Goal: Task Accomplishment & Management: Manage account settings

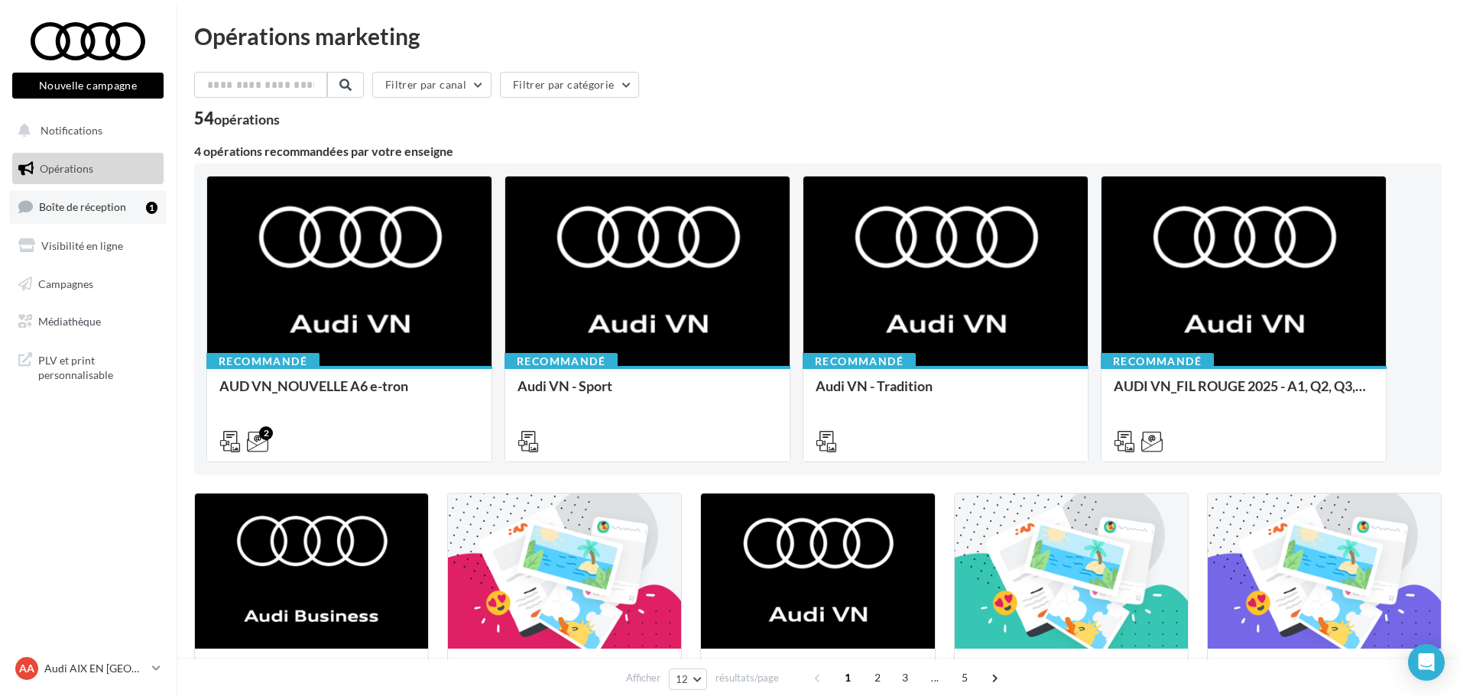
click at [115, 203] on span "Boîte de réception" at bounding box center [82, 206] width 87 height 13
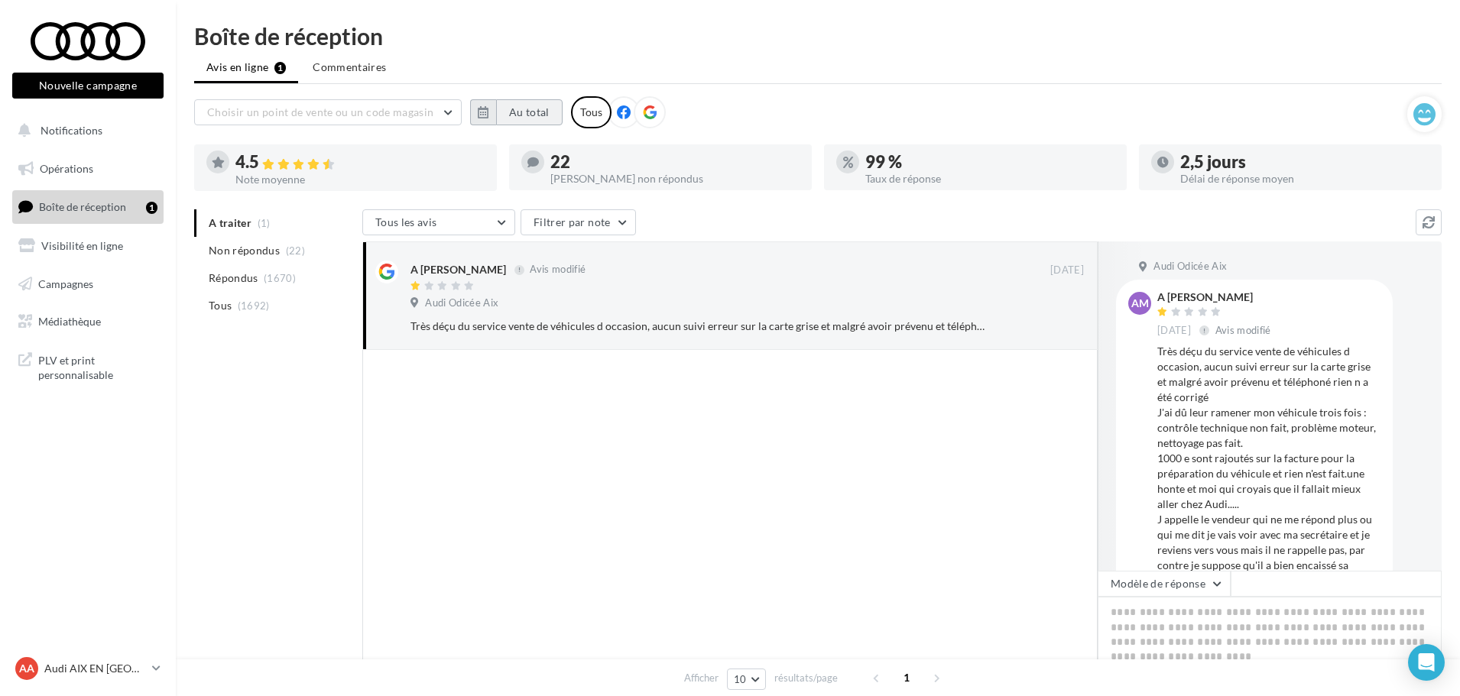
click at [520, 110] on button "Au total" at bounding box center [529, 112] width 67 height 26
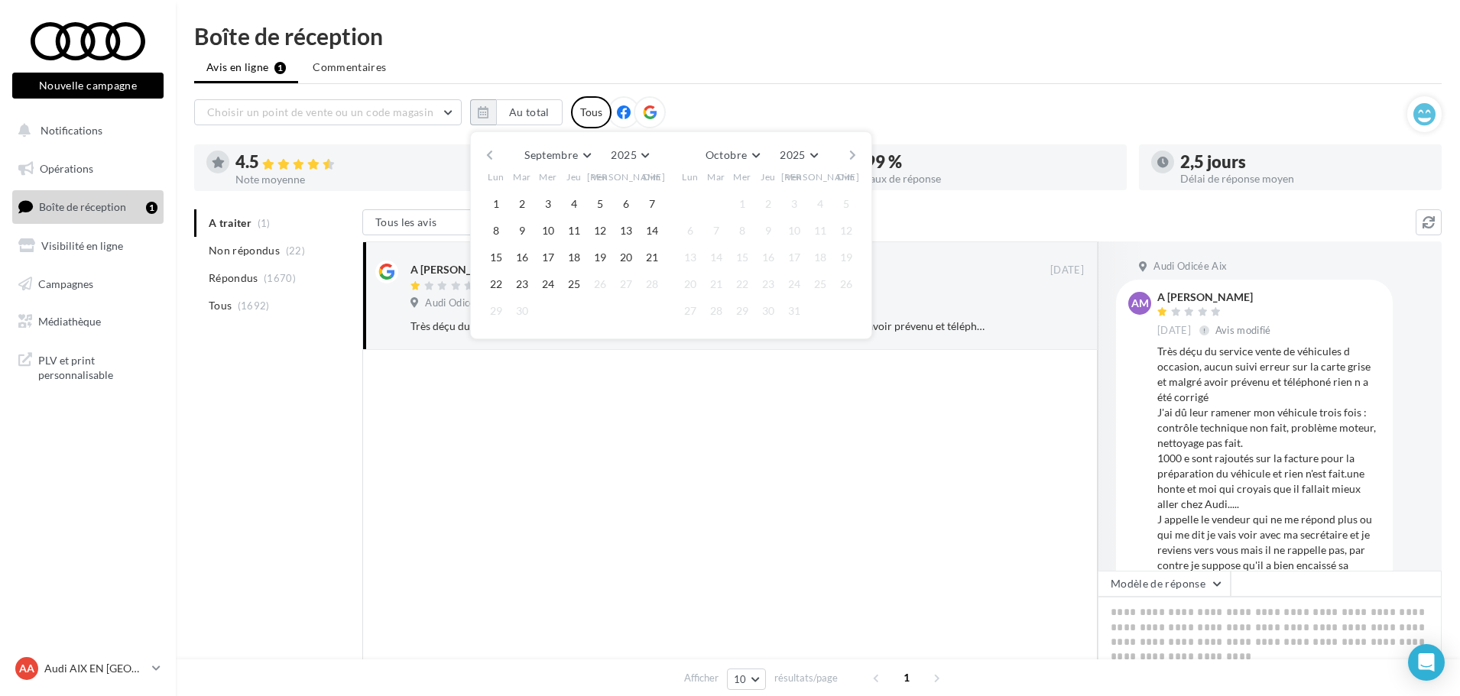
click at [492, 149] on button "button" at bounding box center [489, 154] width 13 height 21
click at [492, 150] on button "button" at bounding box center [489, 154] width 13 height 21
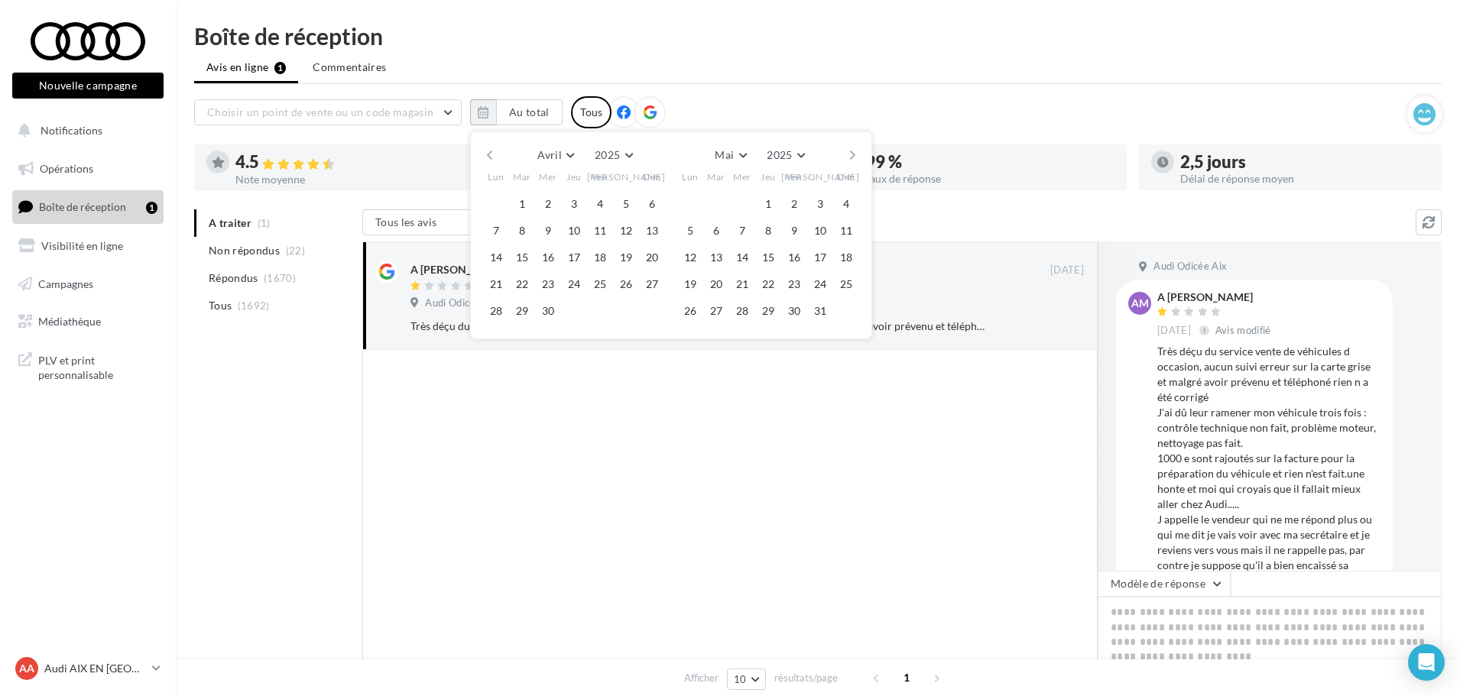
click at [492, 150] on button "button" at bounding box center [489, 154] width 13 height 21
click at [718, 196] on button "1" at bounding box center [716, 204] width 23 height 23
click at [745, 305] on button "30" at bounding box center [742, 311] width 23 height 23
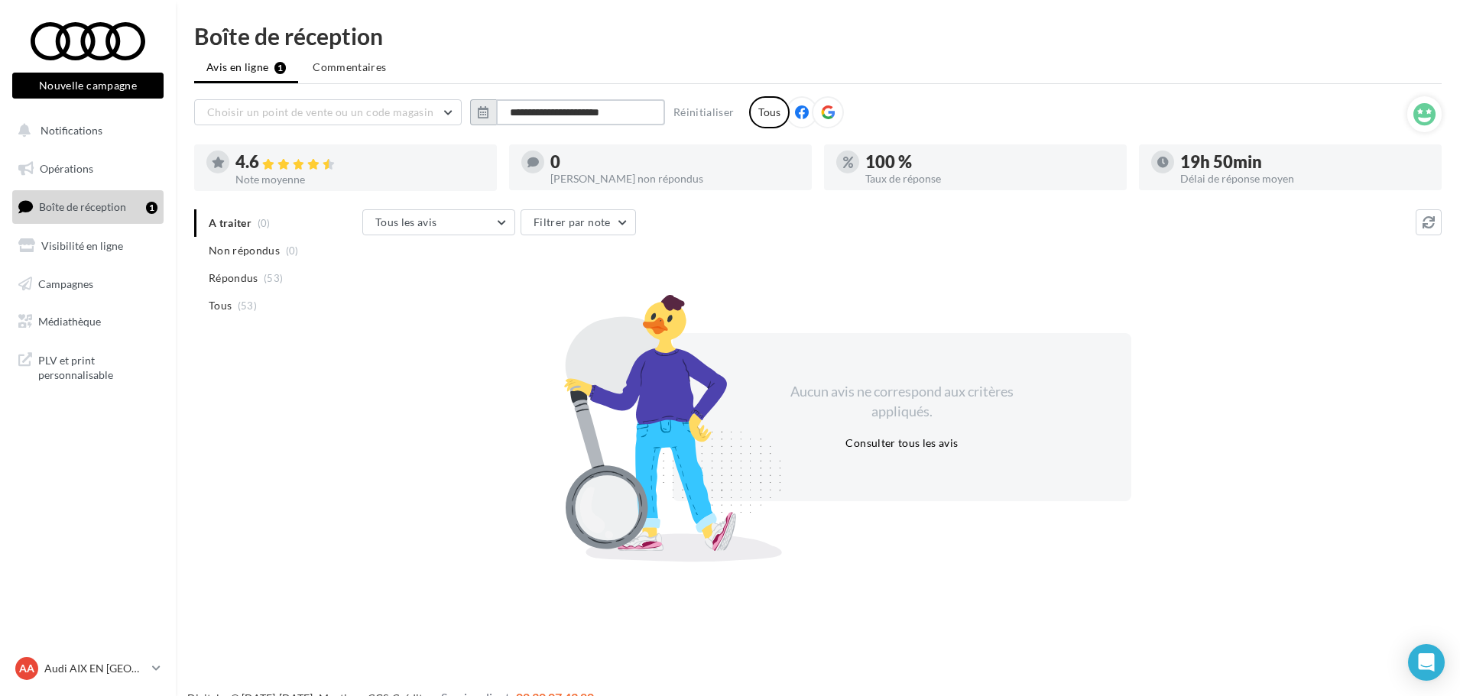
click at [578, 102] on input "**********" at bounding box center [580, 112] width 169 height 26
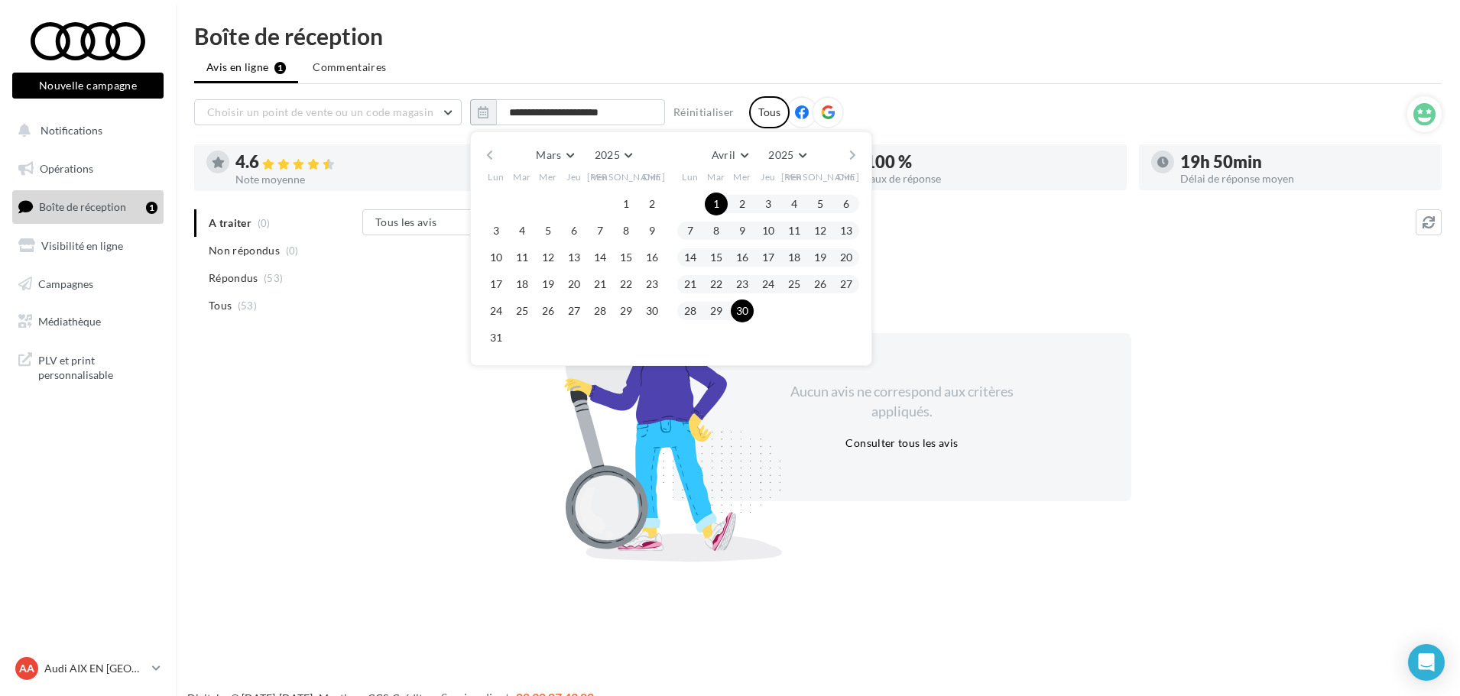
click at [857, 151] on button "button" at bounding box center [852, 154] width 13 height 21
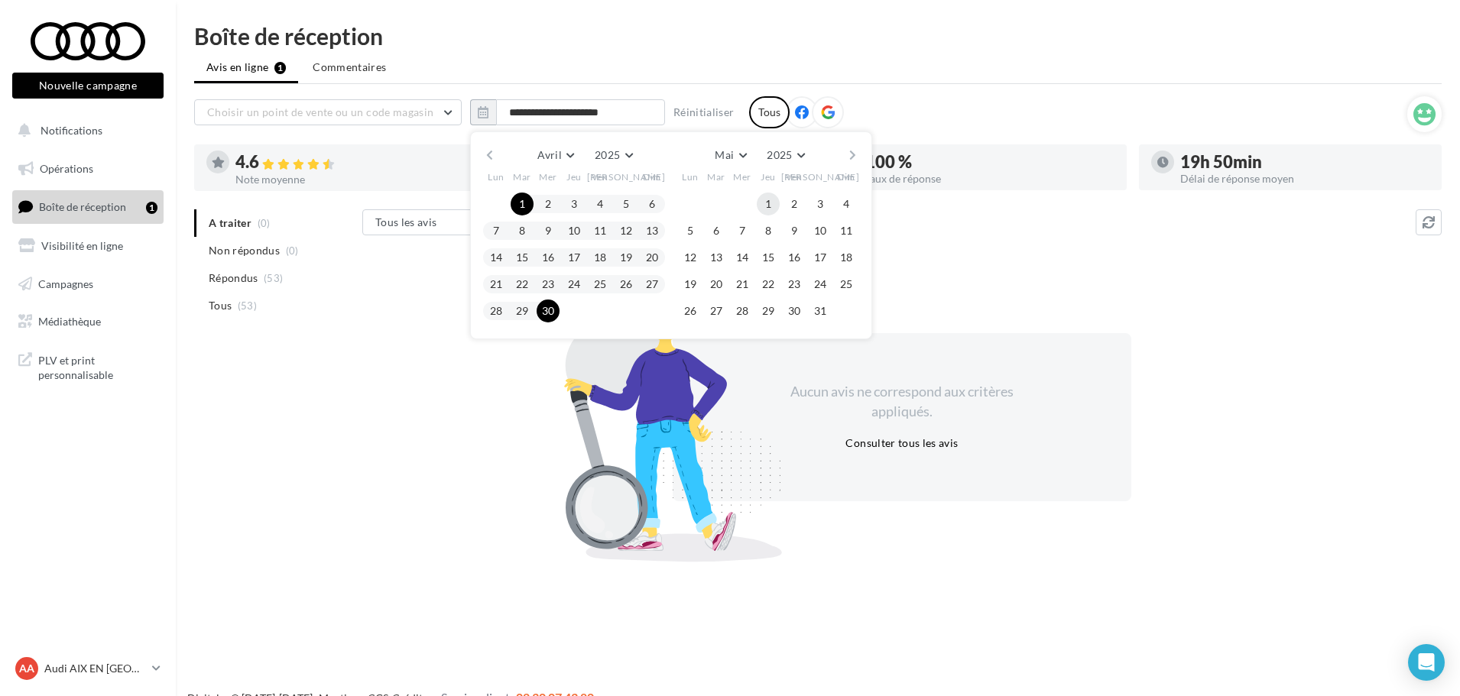
click at [760, 199] on button "1" at bounding box center [768, 204] width 23 height 23
click at [821, 306] on button "31" at bounding box center [820, 311] width 23 height 23
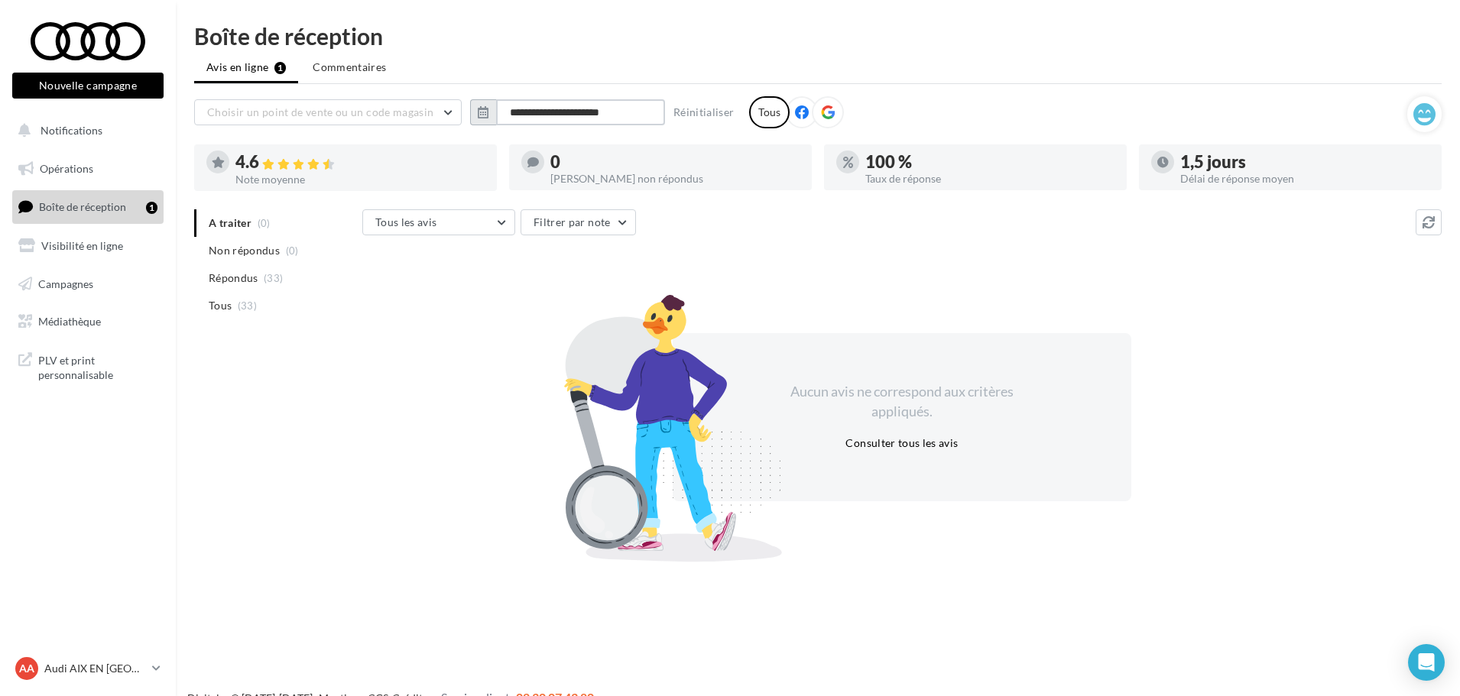
click at [557, 115] on input "**********" at bounding box center [580, 112] width 169 height 26
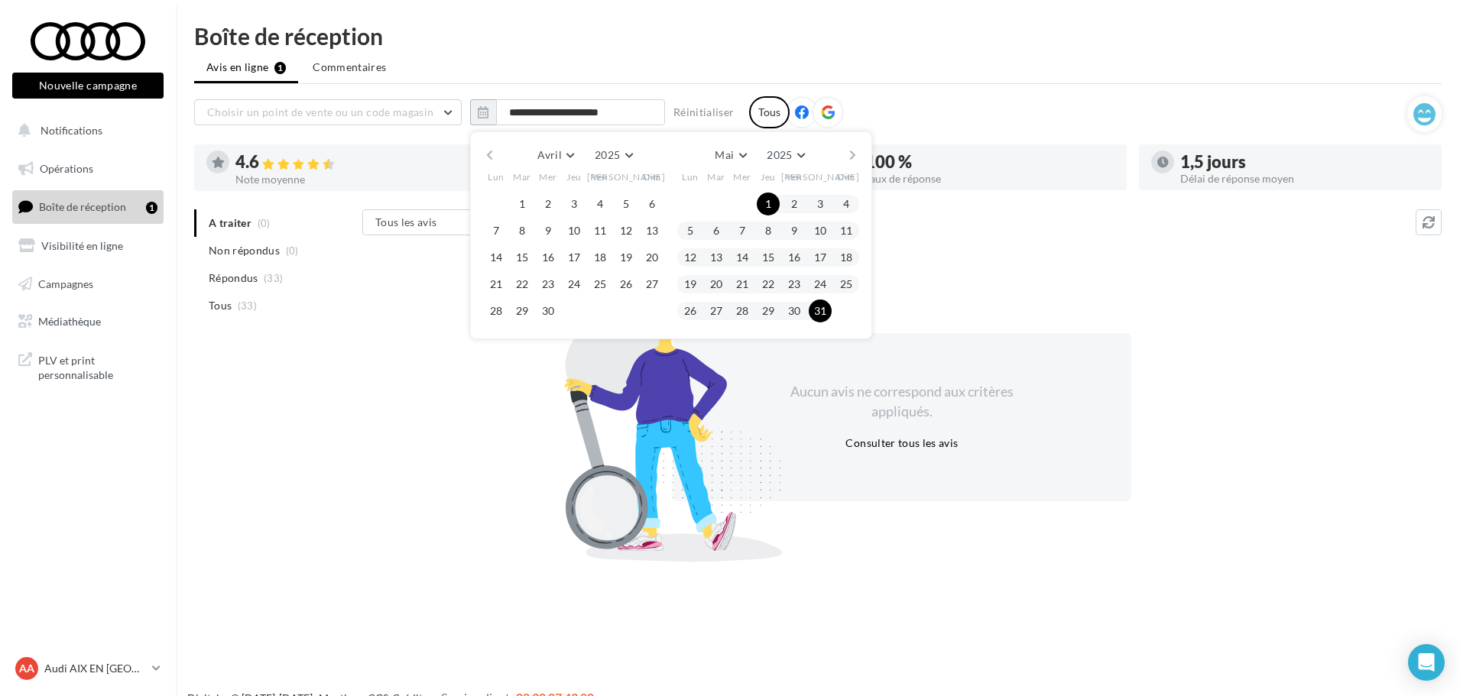
click at [858, 155] on button "button" at bounding box center [852, 154] width 13 height 21
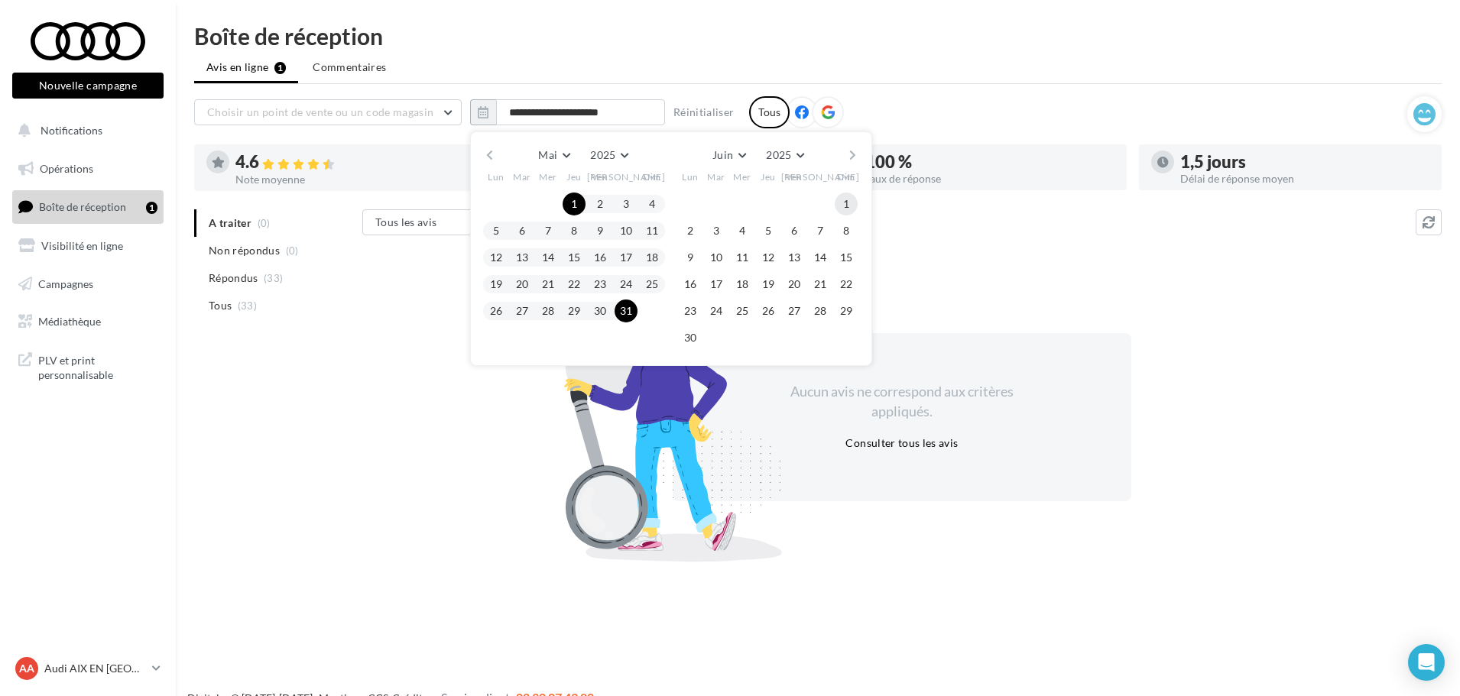
click at [843, 207] on button "1" at bounding box center [846, 204] width 23 height 23
click at [694, 333] on button "30" at bounding box center [690, 337] width 23 height 23
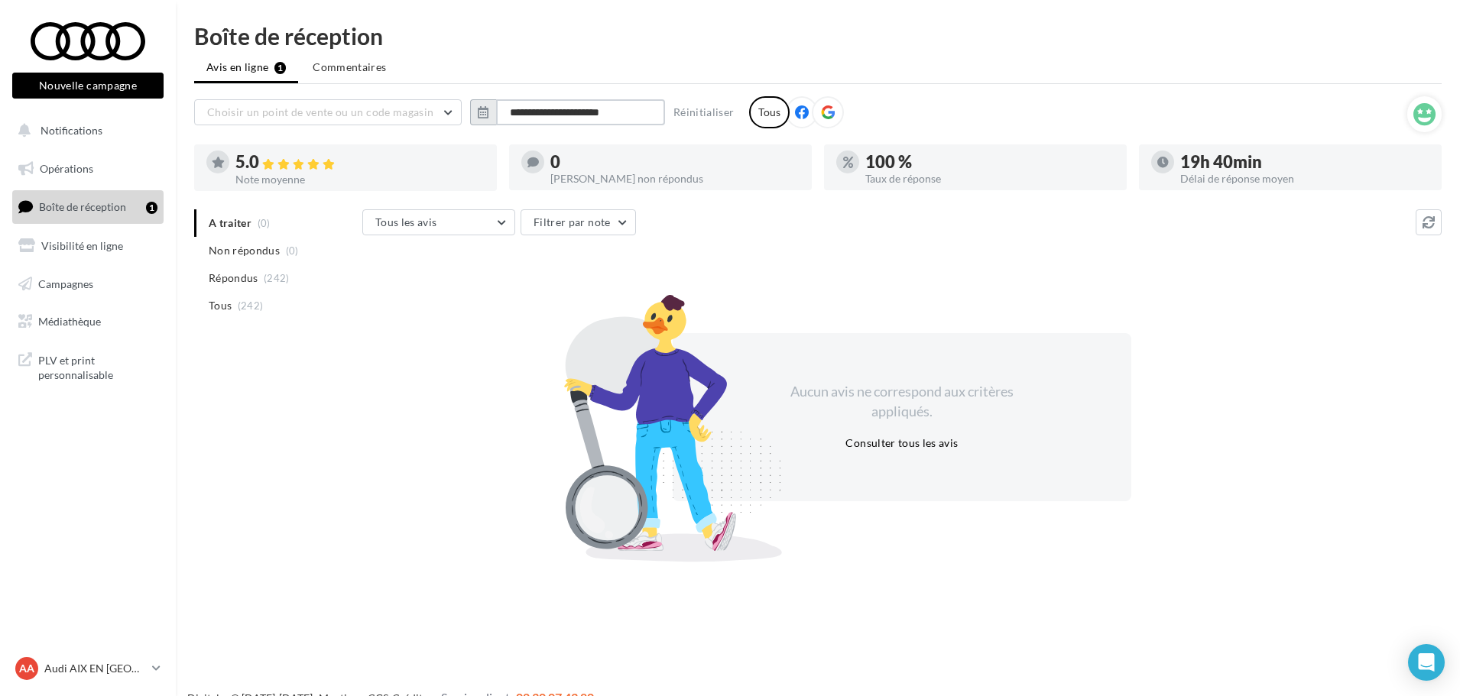
click at [595, 113] on input "**********" at bounding box center [580, 112] width 169 height 26
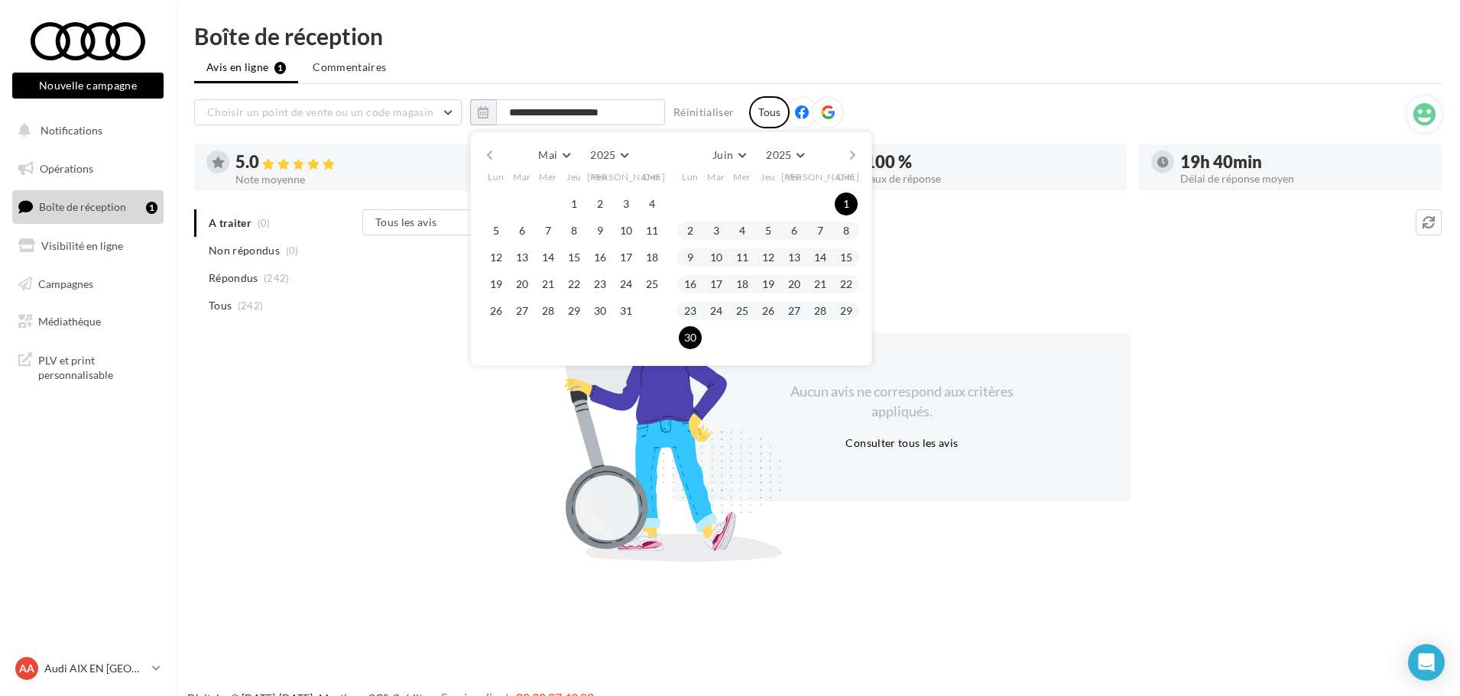
click at [853, 150] on button "button" at bounding box center [852, 154] width 13 height 21
click at [720, 205] on button "1" at bounding box center [716, 204] width 23 height 23
click at [769, 313] on button "31" at bounding box center [768, 311] width 23 height 23
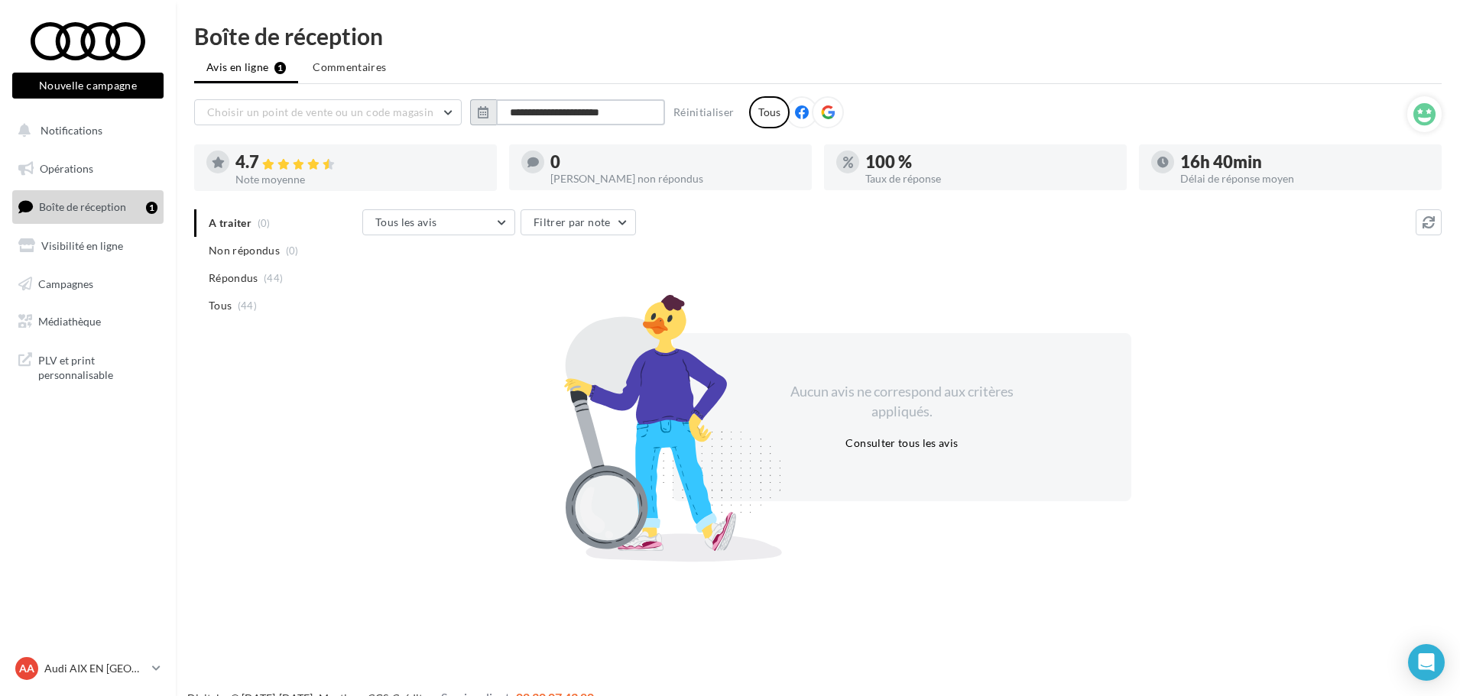
click at [557, 112] on input "**********" at bounding box center [580, 112] width 169 height 26
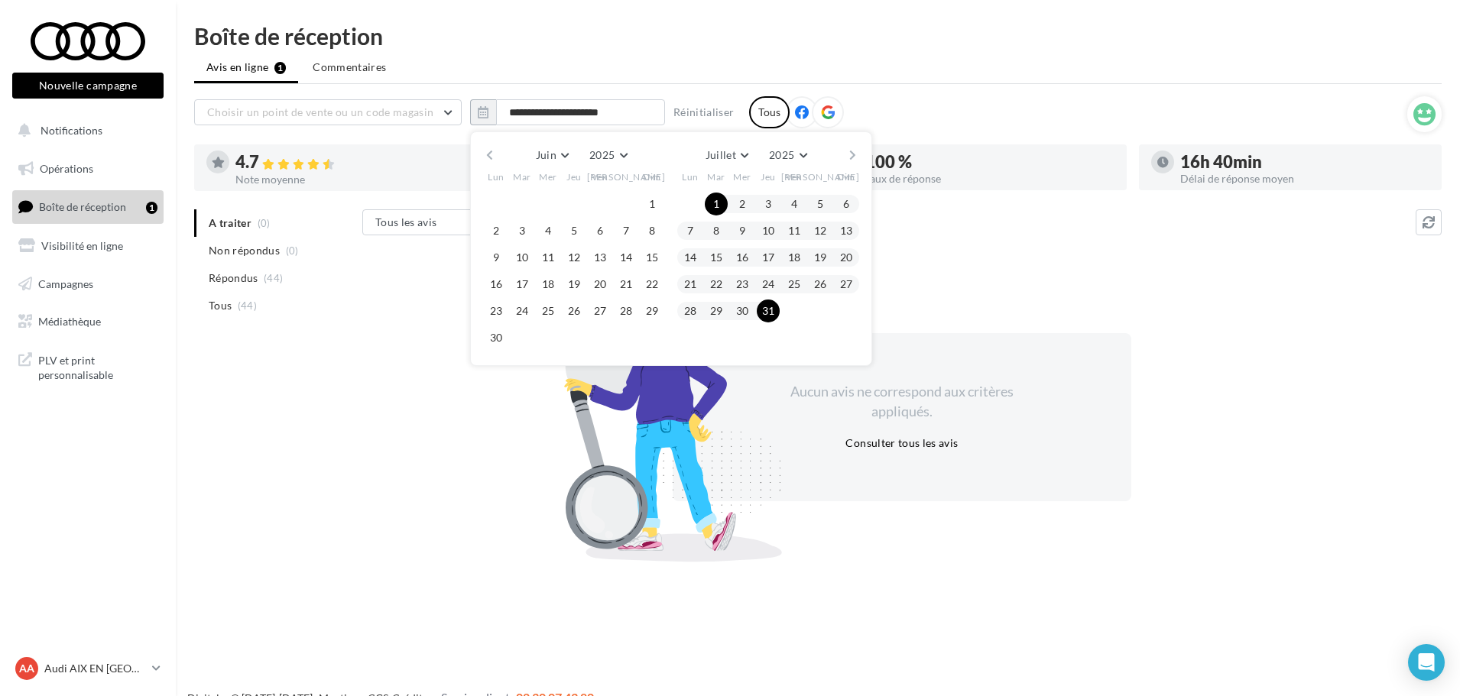
click at [850, 154] on button "button" at bounding box center [852, 154] width 13 height 21
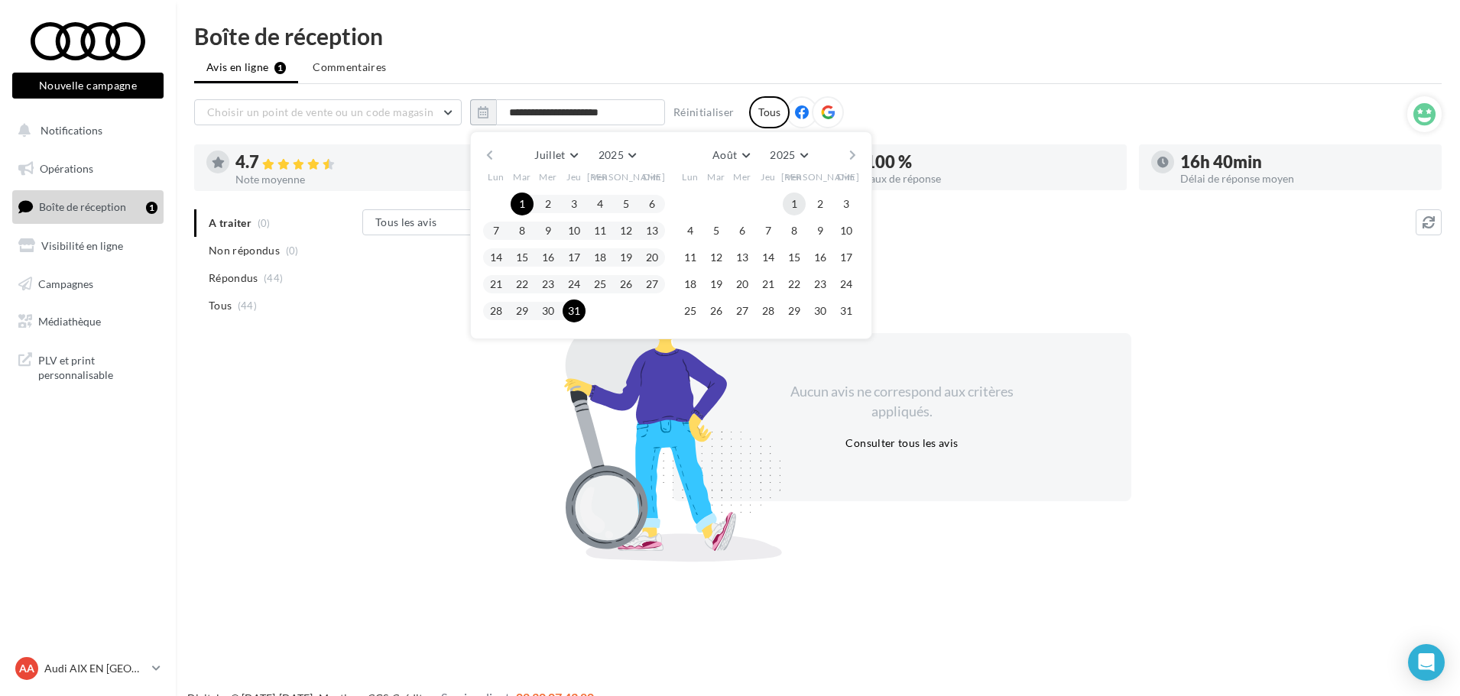
click at [800, 205] on button "1" at bounding box center [794, 204] width 23 height 23
click at [846, 313] on button "31" at bounding box center [846, 311] width 23 height 23
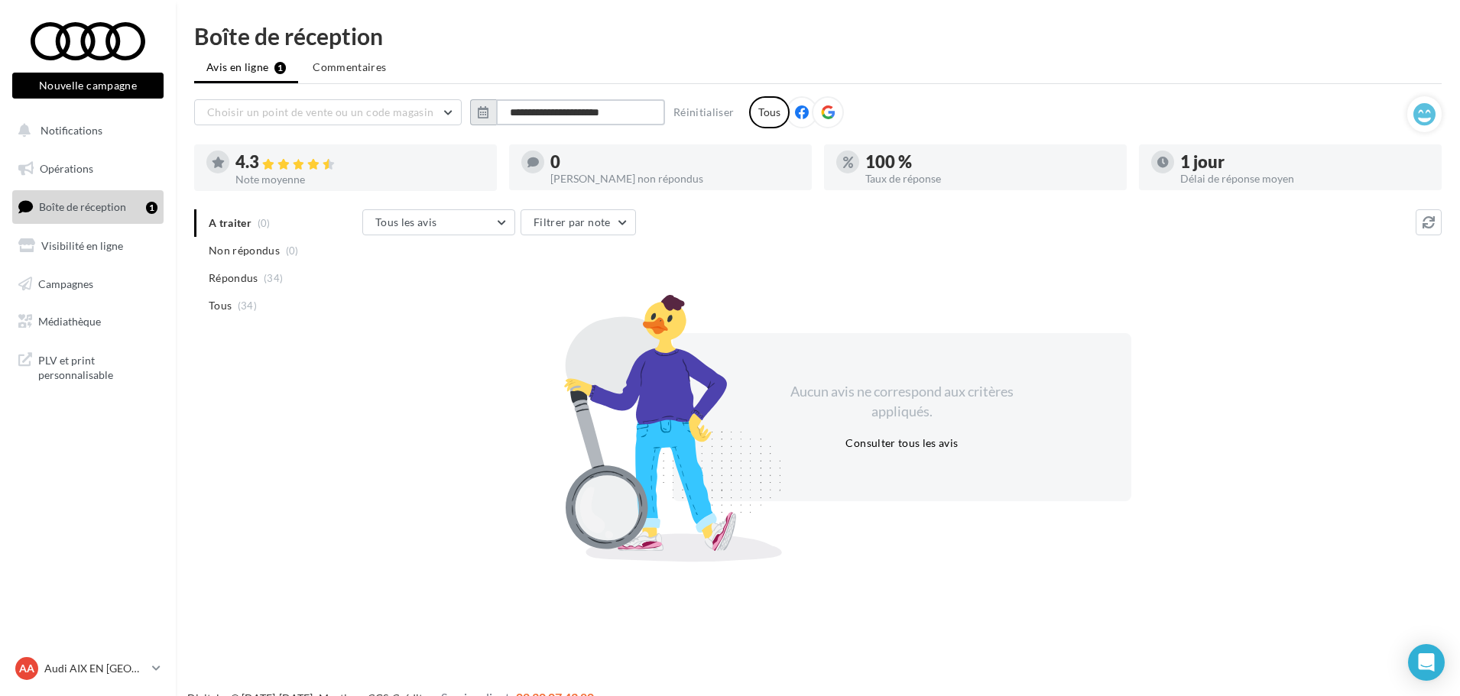
click at [547, 113] on input "**********" at bounding box center [580, 112] width 169 height 26
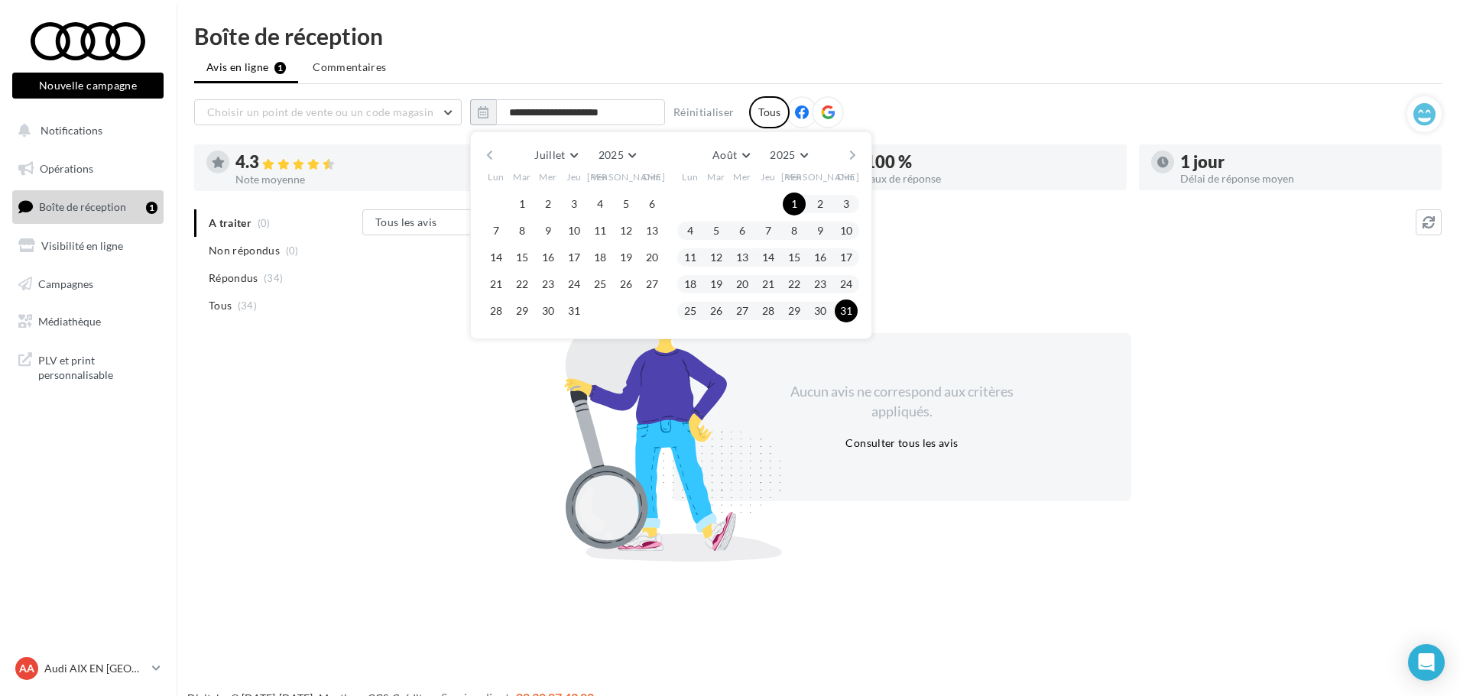
click at [862, 159] on div "Juillet Janvier Février Mars Avril Mai Juin Juillet Août Septembre Octobre Nove…" at bounding box center [671, 235] width 402 height 208
click at [849, 153] on button "button" at bounding box center [852, 154] width 13 height 21
click at [696, 204] on button "1" at bounding box center [690, 204] width 23 height 23
click at [774, 283] on button "25" at bounding box center [768, 284] width 23 height 23
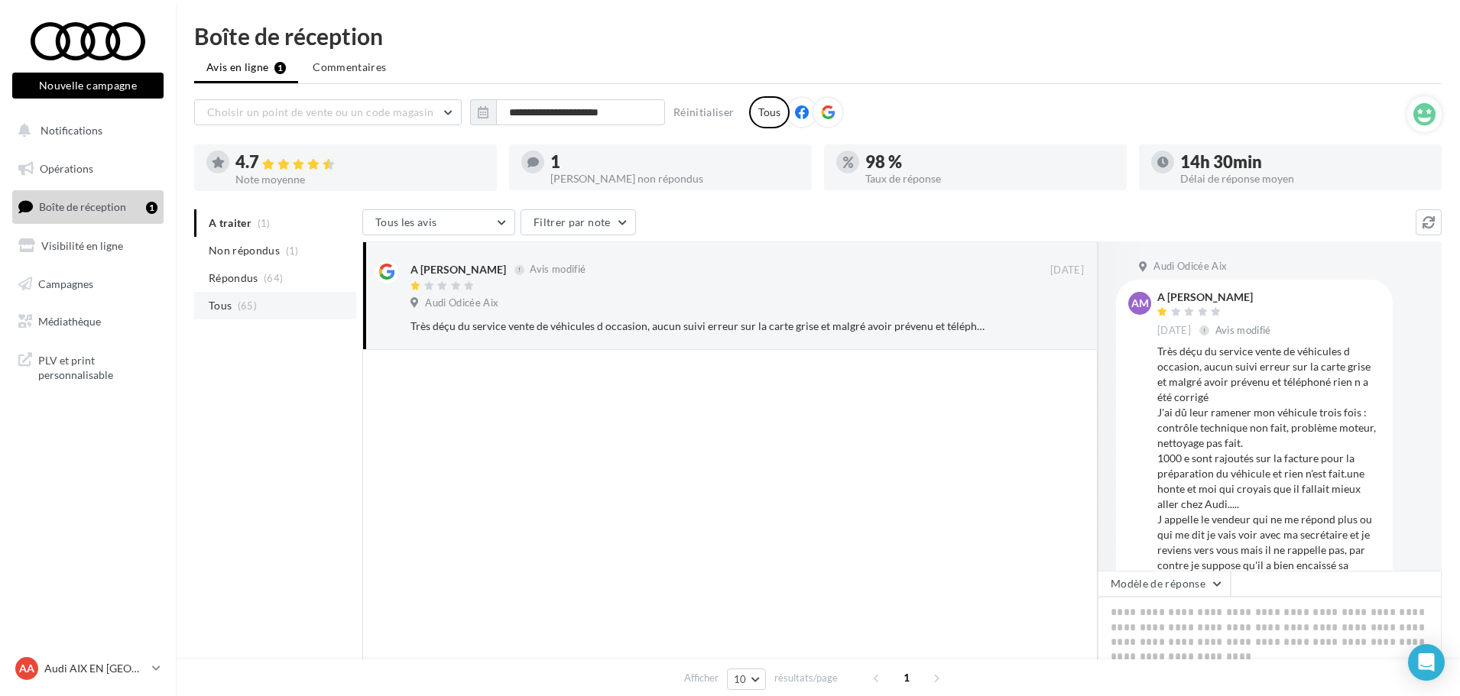
click at [294, 306] on li "Tous (65)" at bounding box center [275, 306] width 162 height 28
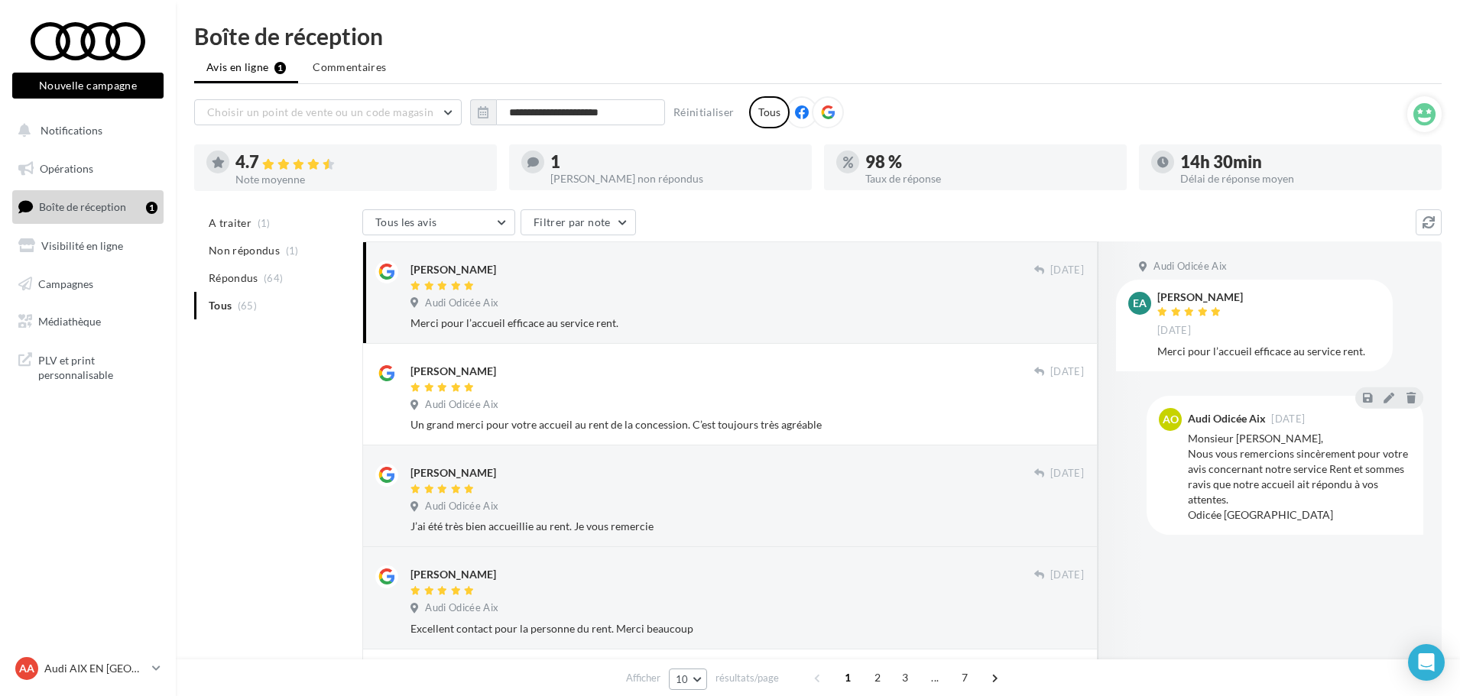
click at [699, 680] on button "10" at bounding box center [688, 679] width 39 height 21
click at [696, 647] on button "50" at bounding box center [722, 651] width 107 height 27
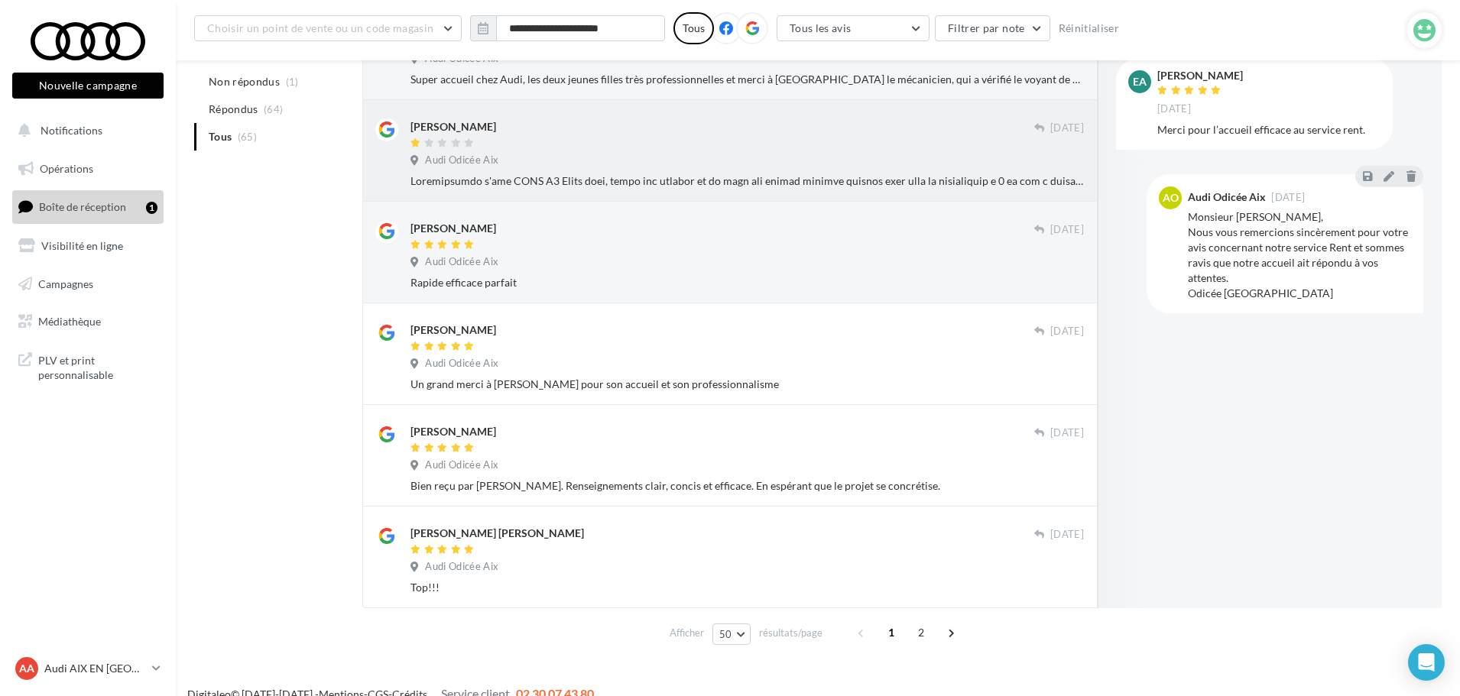
scroll to position [4712, 0]
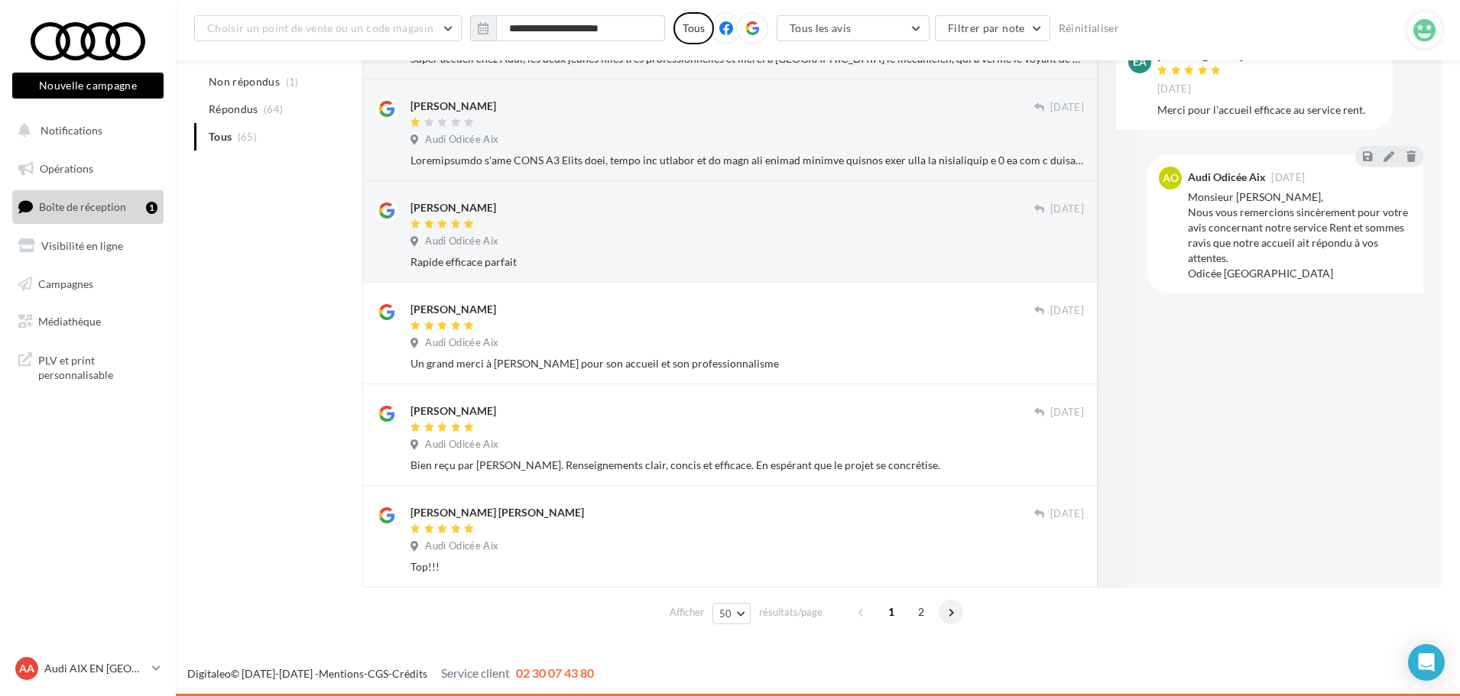
click at [958, 613] on span at bounding box center [951, 612] width 24 height 24
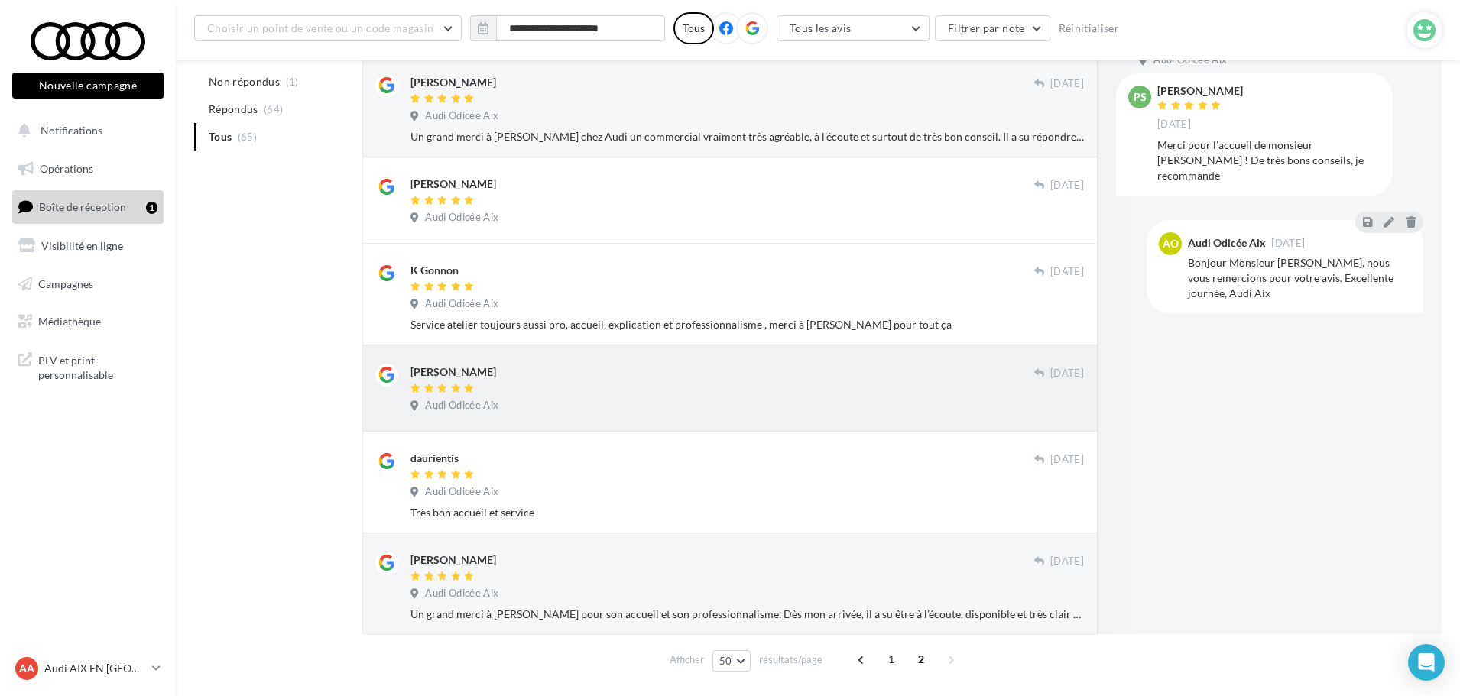
scroll to position [1162, 0]
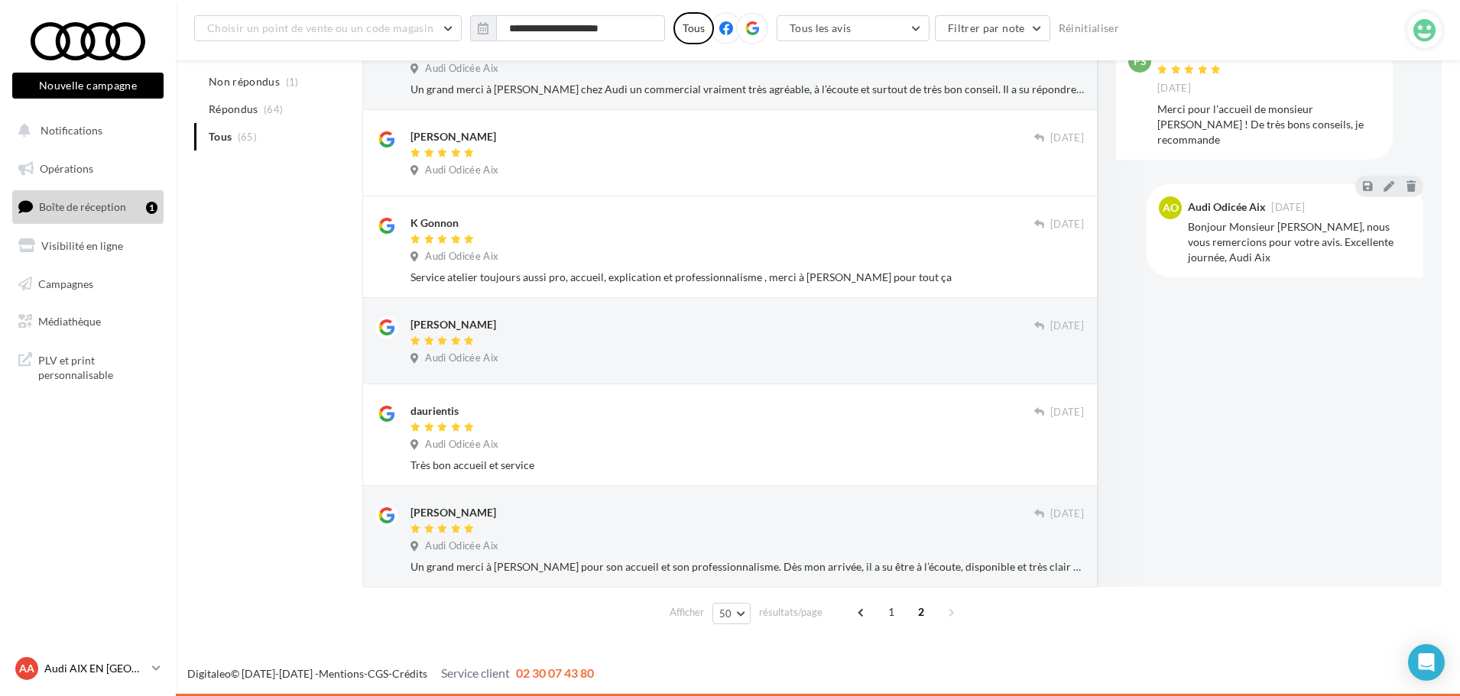
click at [138, 666] on p "Audi AIX EN [GEOGRAPHIC_DATA]" at bounding box center [95, 668] width 102 height 15
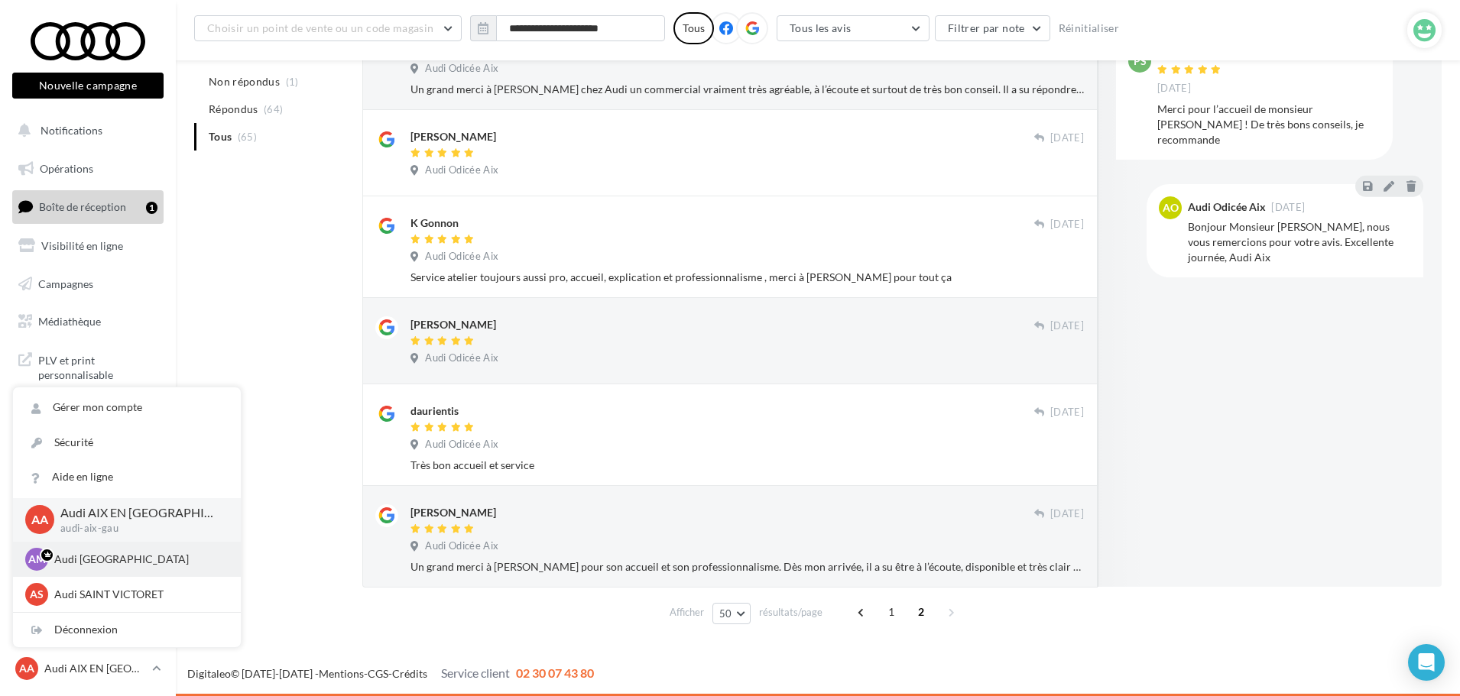
click at [117, 557] on p "Audi MARSEILLE" at bounding box center [138, 559] width 168 height 15
